Goal: Task Accomplishment & Management: Complete application form

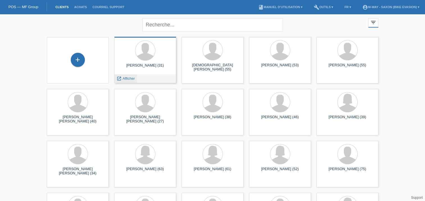
click at [124, 78] on span "Afficher" at bounding box center [128, 78] width 12 height 4
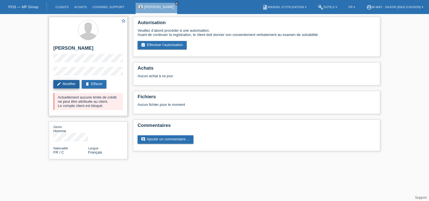
click at [68, 85] on link "edit Modifier" at bounding box center [66, 84] width 26 height 8
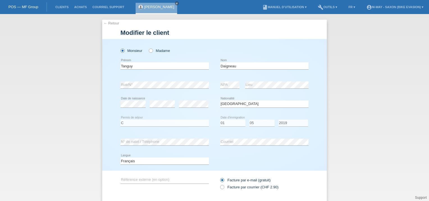
select select "FR"
select select "C"
select select "01"
select select "05"
select select "2019"
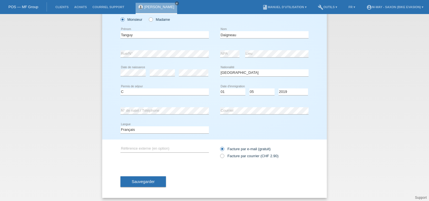
scroll to position [33, 0]
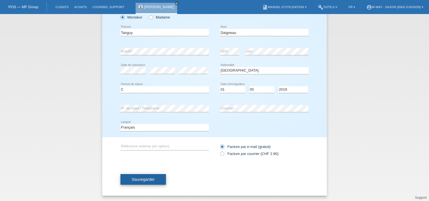
click at [142, 180] on span "Sauvegarder" at bounding box center [143, 179] width 23 height 4
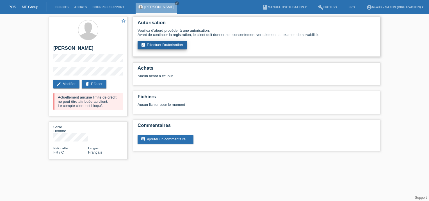
click at [163, 48] on link "assignment_turned_in Effectuer l’autorisation" at bounding box center [162, 45] width 49 height 8
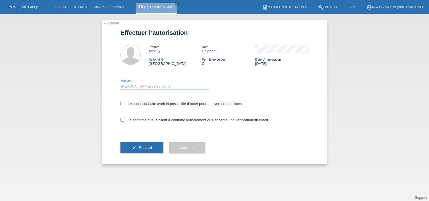
click at [124, 87] on select "Veuillez sélectionner CHF 1.00 - CHF 499.00 CHF 500.00 - CHF 1'999.00 CHF 2'000…" at bounding box center [164, 86] width 88 height 7
select select "3"
click at [120, 83] on select "Veuillez sélectionner CHF 1.00 - CHF 499.00 CHF 500.00 - CHF 1'999.00 CHF 2'000…" at bounding box center [164, 86] width 88 height 7
click at [122, 101] on div "Le client souhaite avoir la possibilité d’opter pour des versements fixes" at bounding box center [214, 104] width 188 height 16
click at [122, 105] on icon at bounding box center [122, 104] width 4 height 4
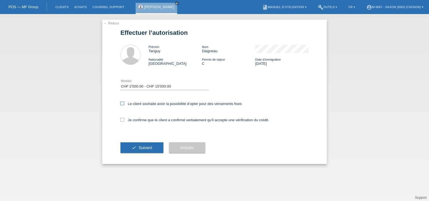
click at [122, 105] on input "Le client souhaite avoir la possibilité d’opter pour des versements fixes" at bounding box center [122, 104] width 4 height 4
checkbox input "true"
click at [122, 120] on icon at bounding box center [122, 120] width 4 height 4
click at [122, 120] on input "Je confirme que le client a confirmé verbalement qu'il accepte une vérification…" at bounding box center [122, 120] width 4 height 4
checkbox input "true"
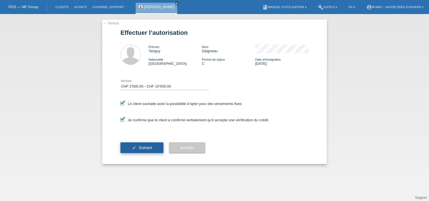
click at [140, 150] on span "Suivant" at bounding box center [145, 147] width 13 height 4
